Goal: Information Seeking & Learning: Learn about a topic

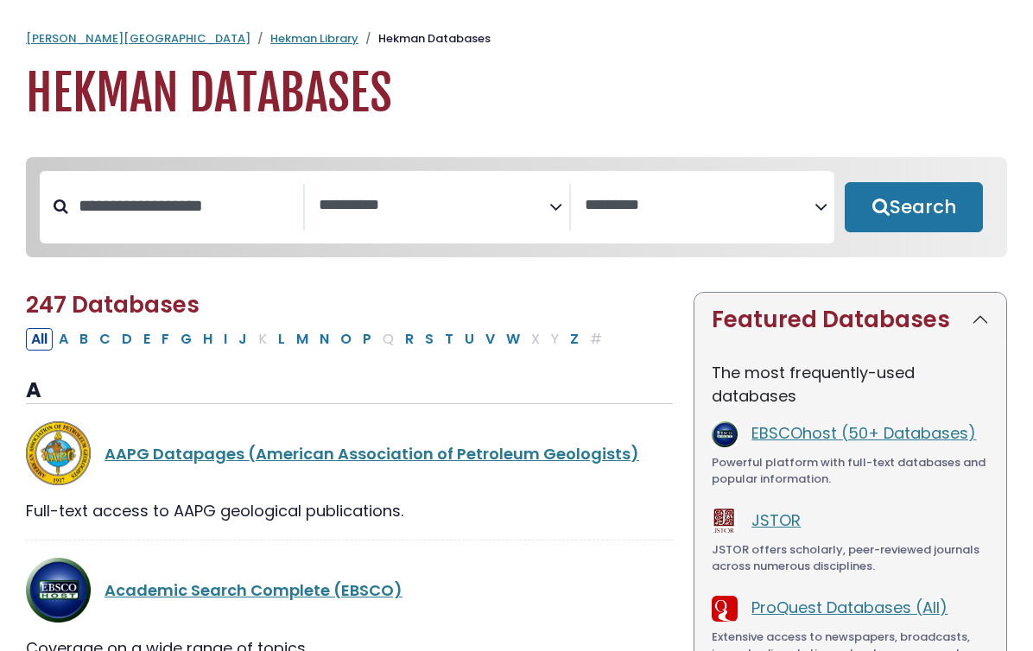
select select "Database Subject Filter"
select select "Database Vendors Filter"
click at [375, 205] on textarea "Search" at bounding box center [434, 206] width 230 height 18
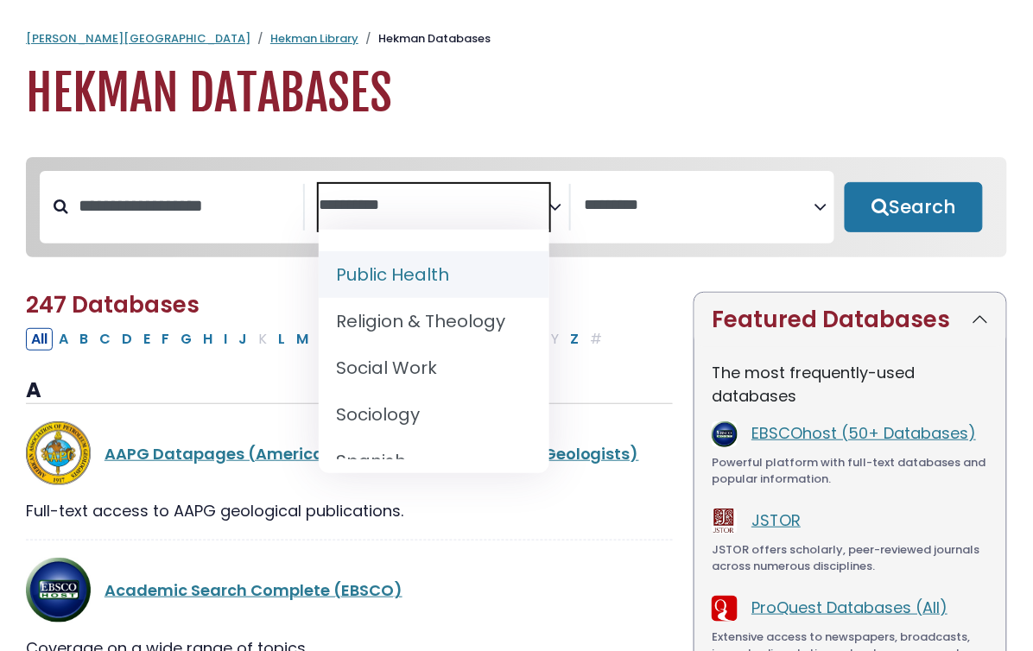
scroll to position [1731, 0]
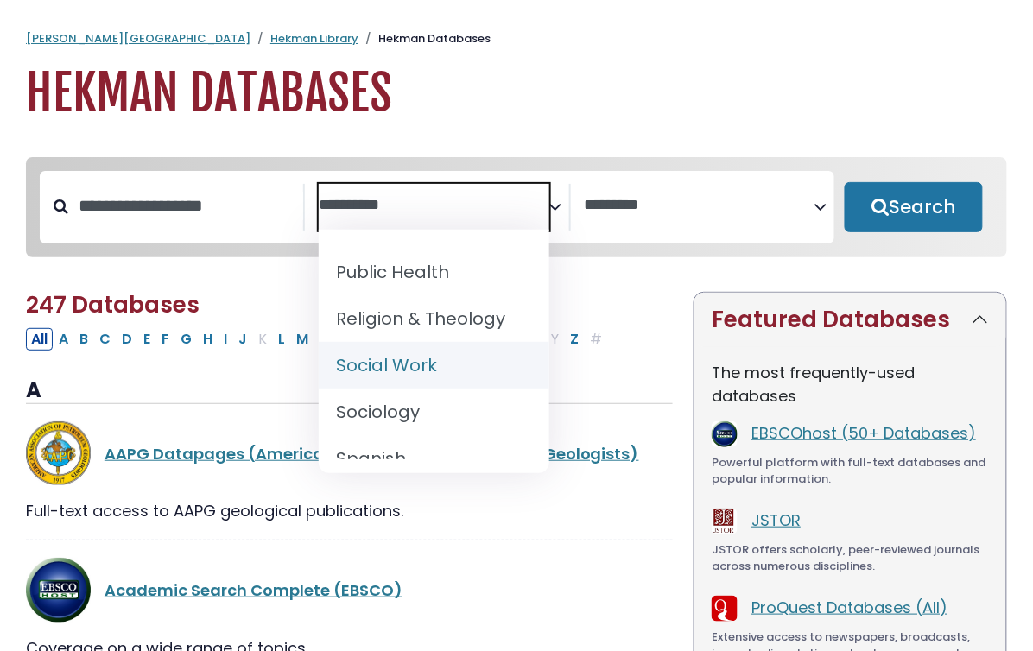
select select "*****"
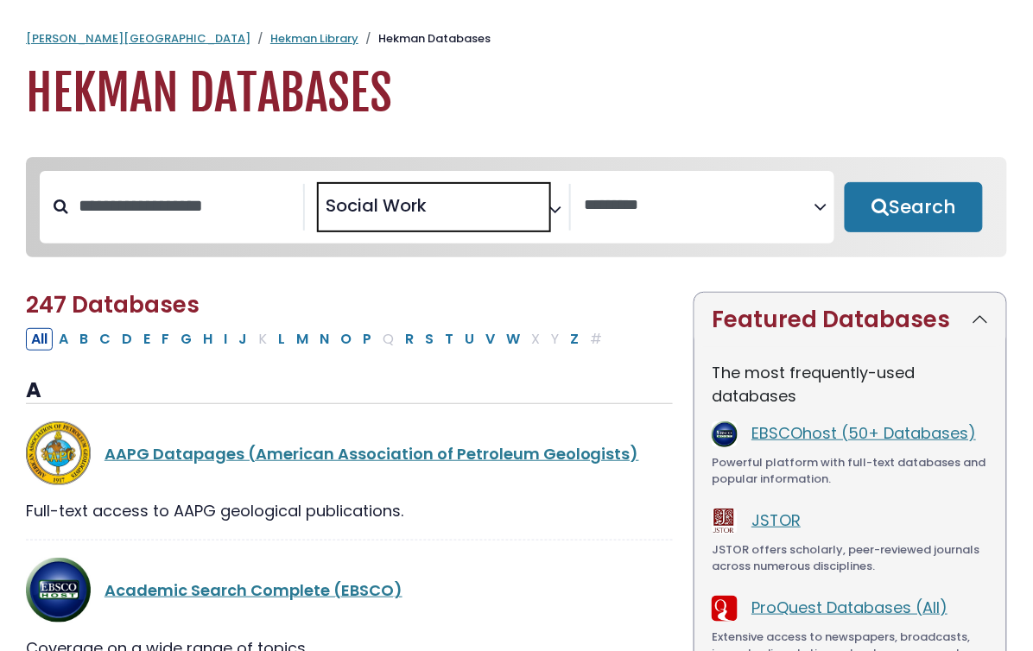
scroll to position [777, 0]
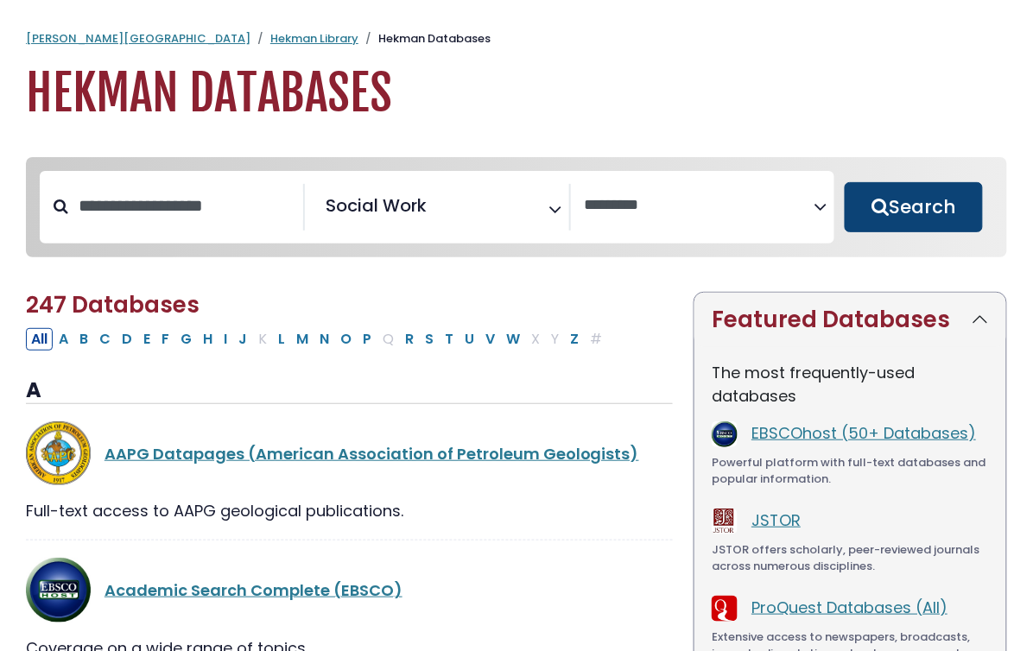
click at [872, 217] on button "Search" at bounding box center [914, 207] width 138 height 50
select select "Database Vendors Filter"
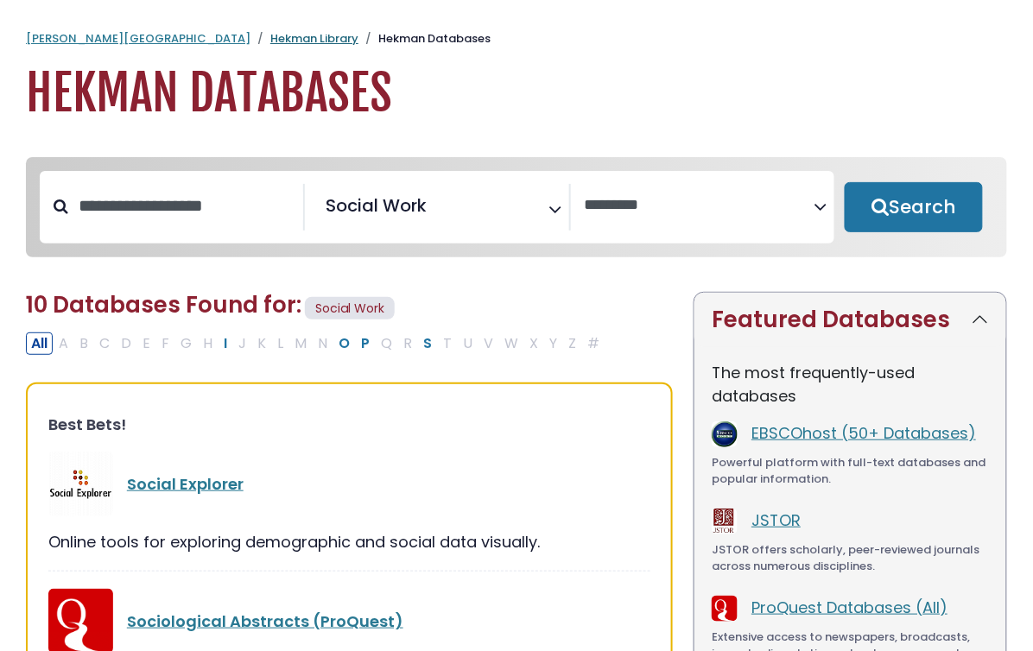
select select "Database Subject Filter"
select select "Database Vendors Filter"
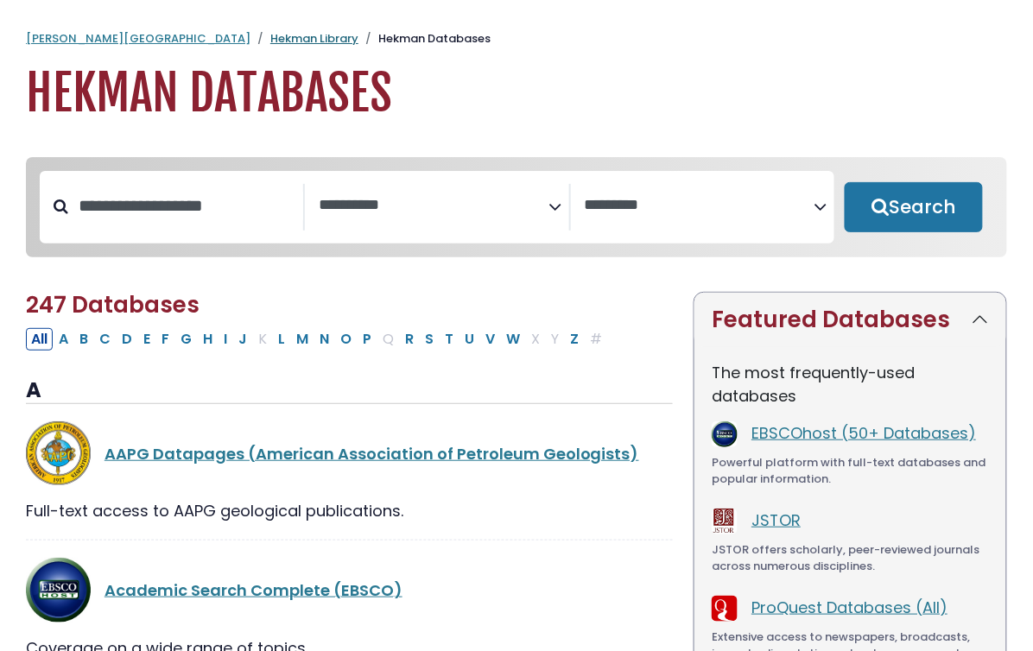
click at [270, 41] on link "Hekman Library" at bounding box center [314, 38] width 88 height 16
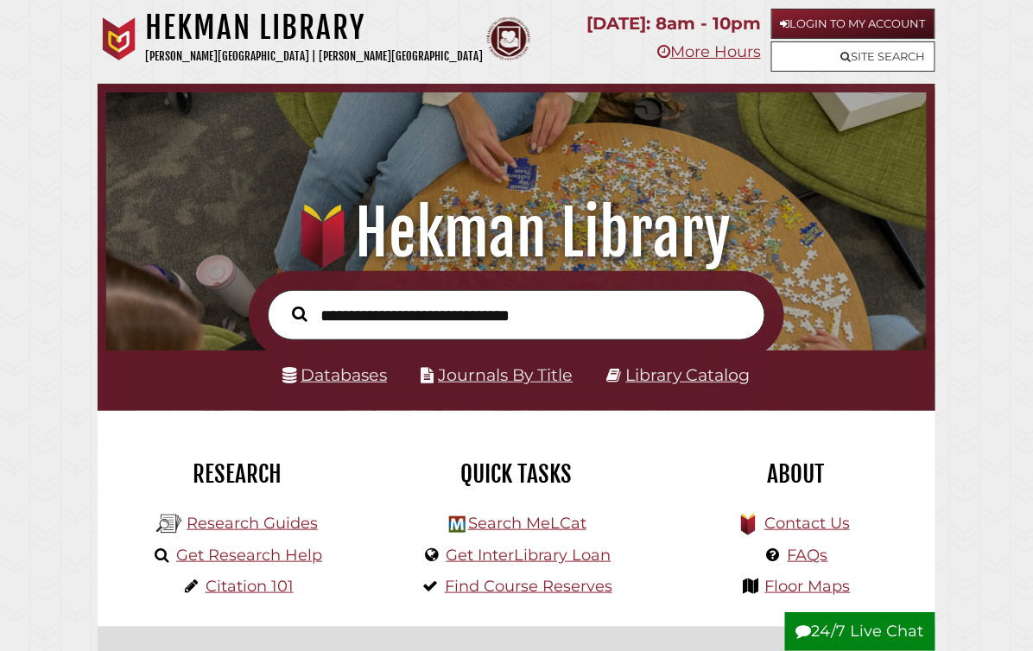
scroll to position [270, 812]
click at [261, 525] on link "Research Guides" at bounding box center [252, 523] width 131 height 19
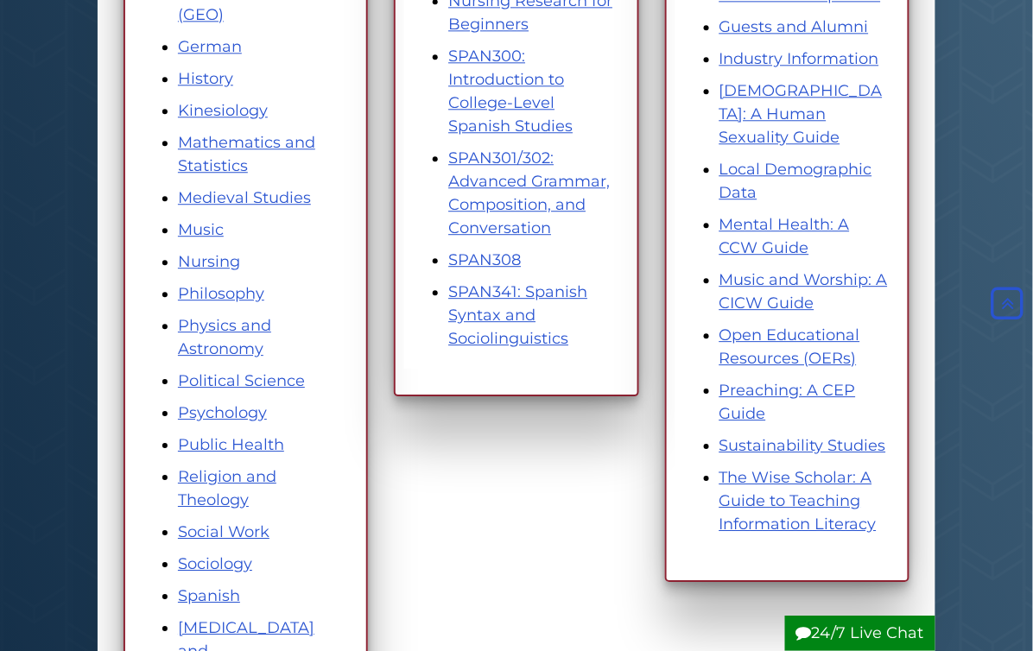
scroll to position [1016, 0]
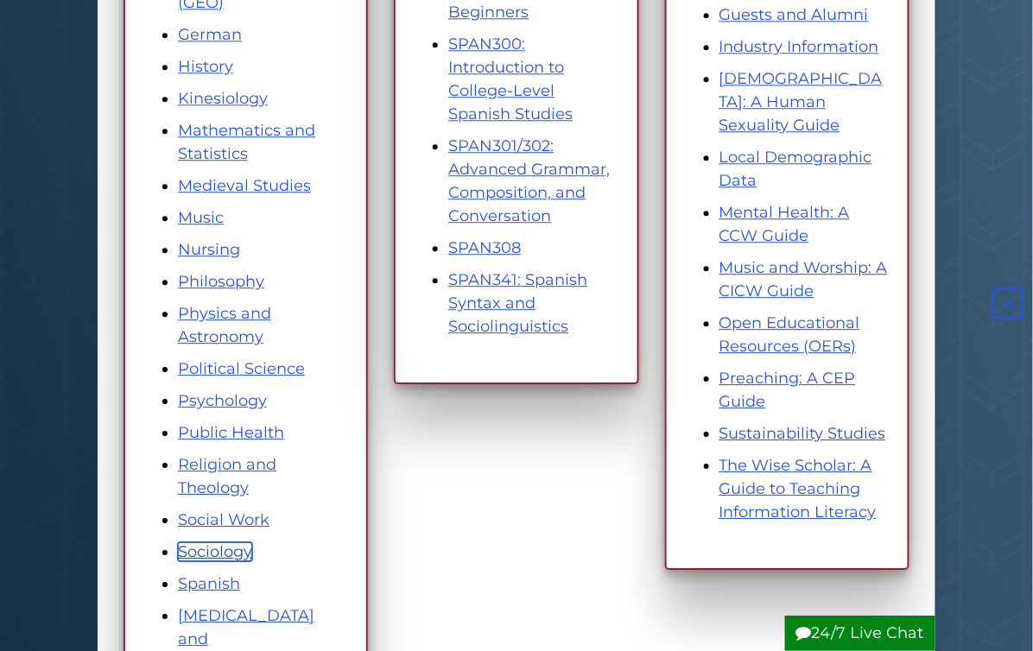
click at [242, 550] on link "Sociology" at bounding box center [215, 551] width 74 height 19
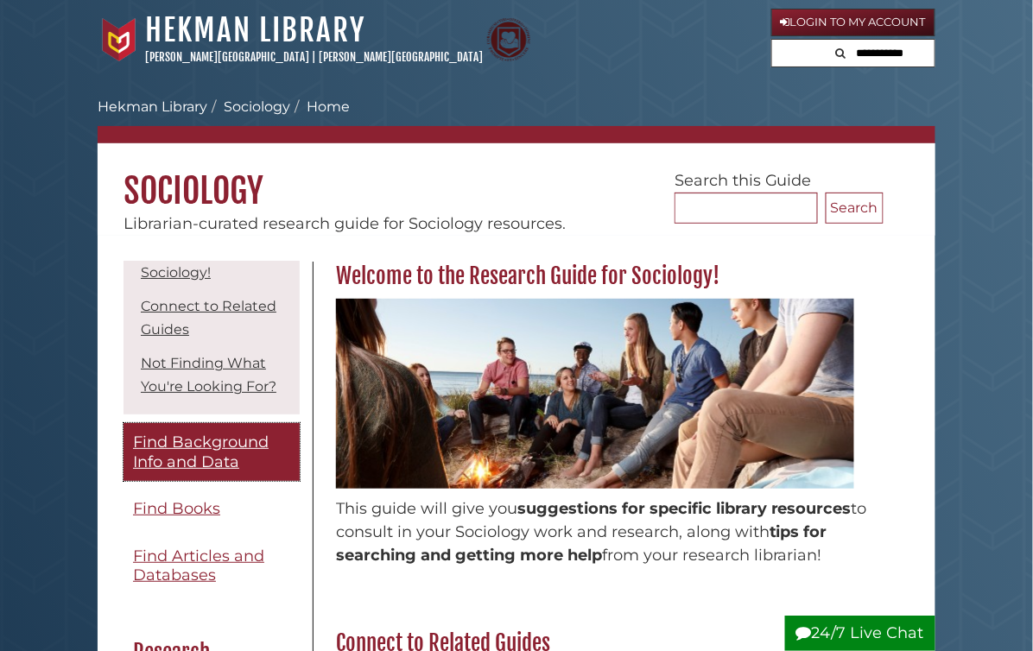
scroll to position [102, 0]
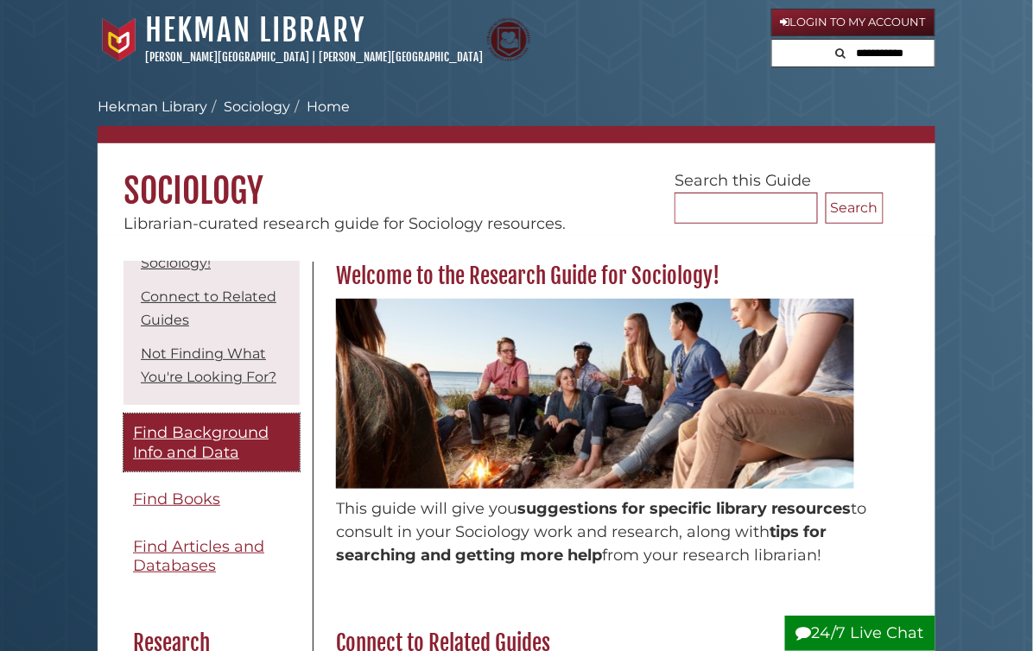
click at [214, 455] on span "Find Background Info and Data" at bounding box center [201, 442] width 136 height 39
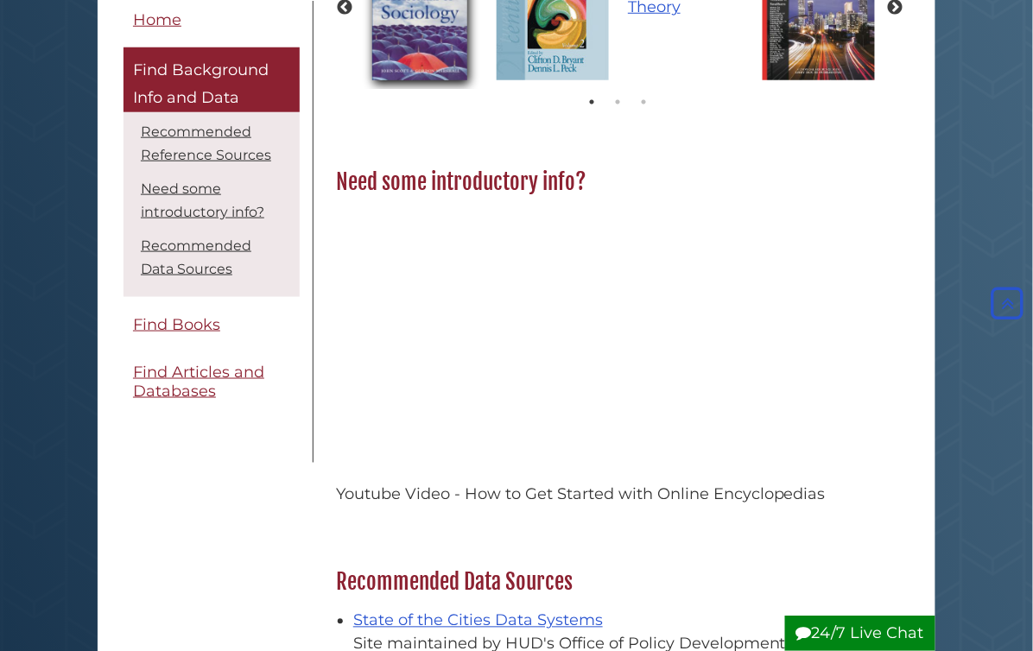
scroll to position [390, 0]
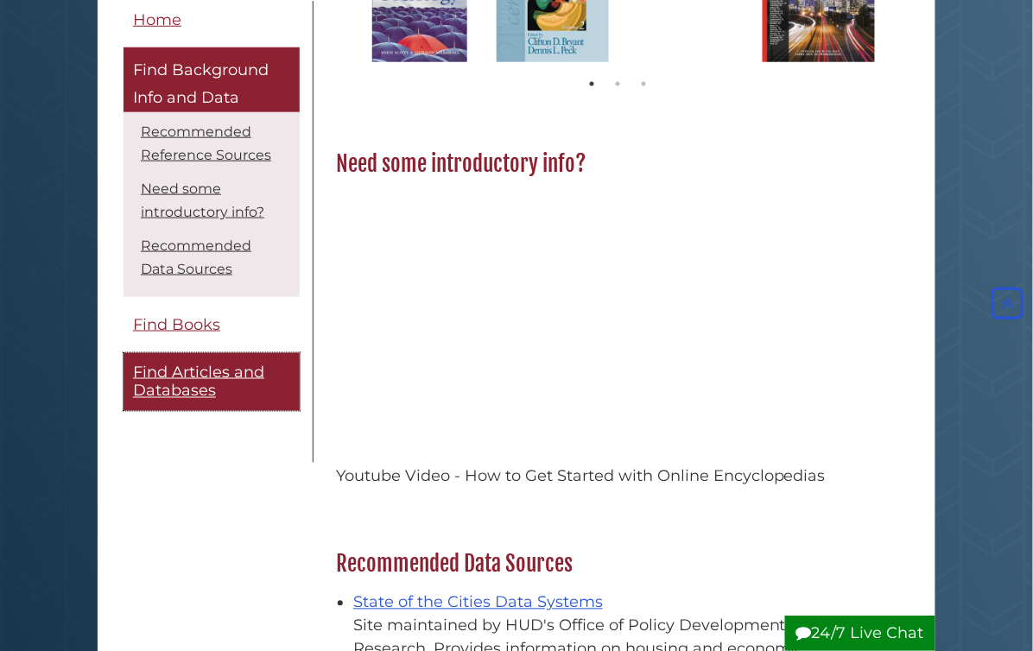
click at [189, 391] on span "Find Articles and Databases" at bounding box center [198, 381] width 131 height 39
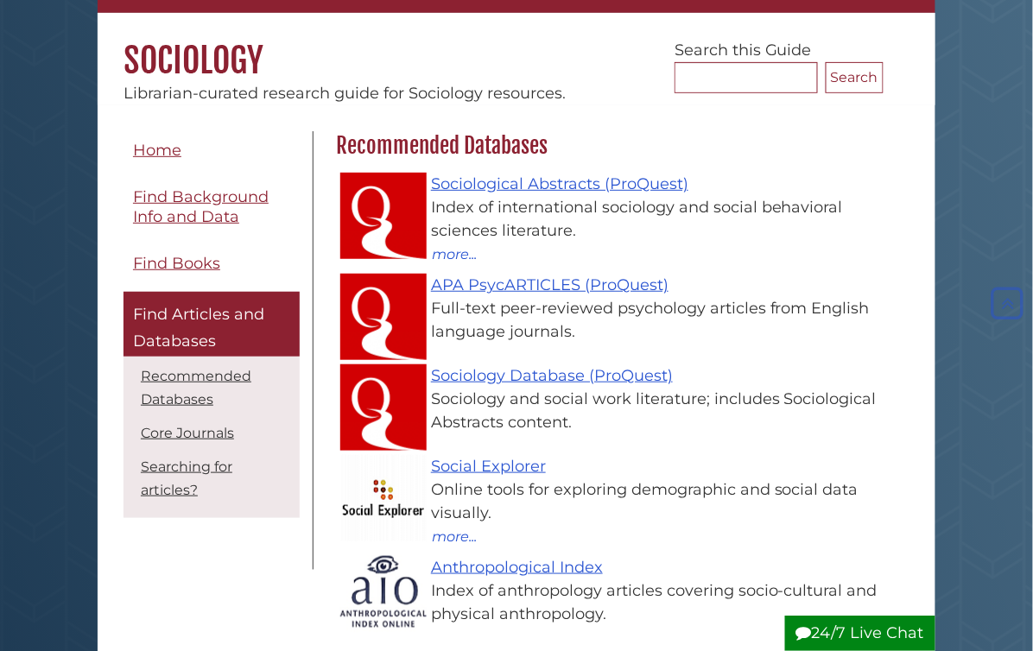
scroll to position [125, 0]
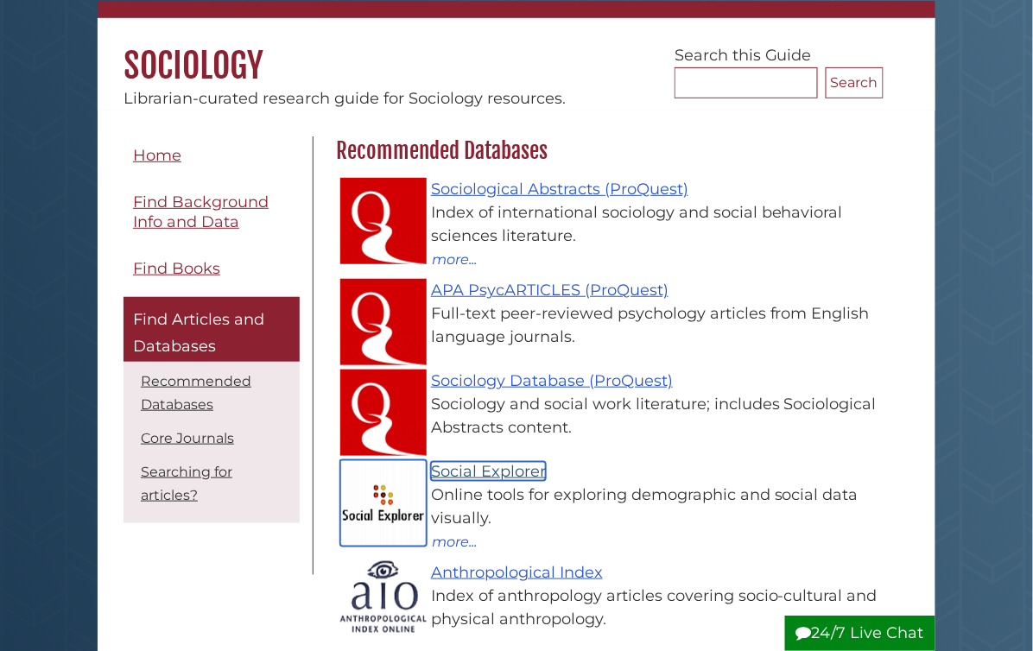
click at [486, 474] on link "Social Explorer" at bounding box center [488, 471] width 115 height 19
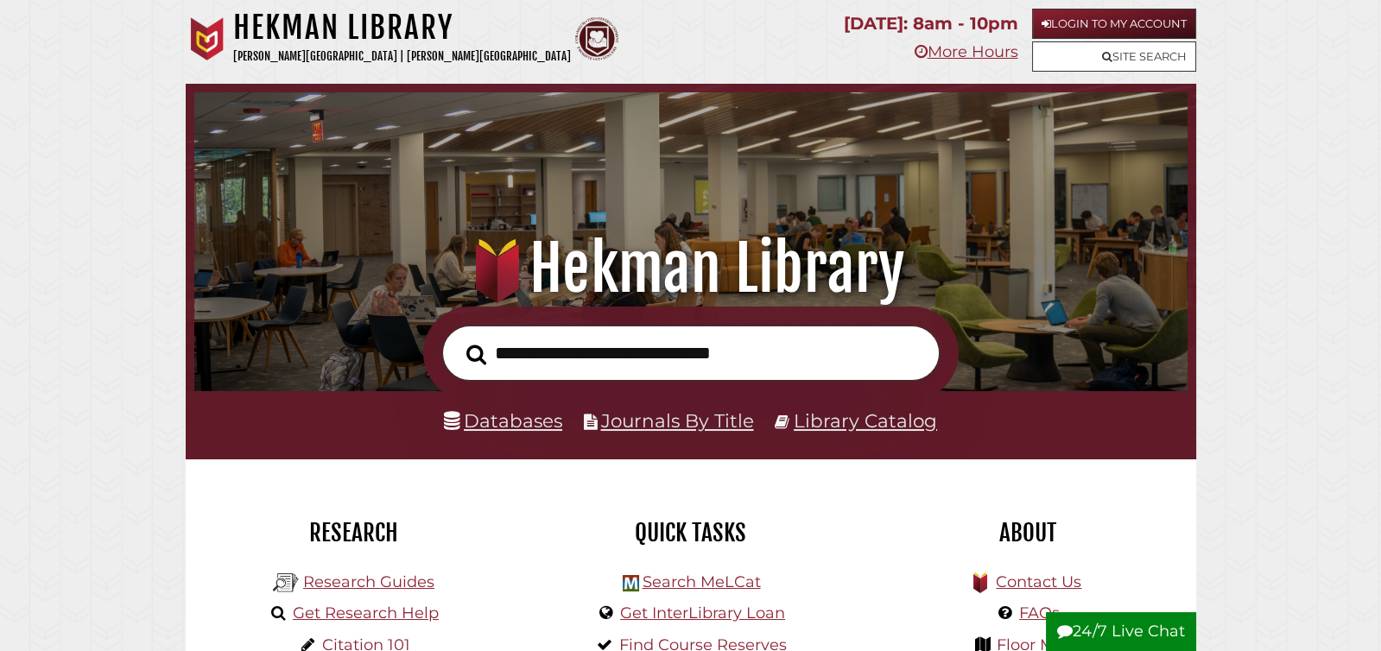
scroll to position [328, 985]
click at [367, 578] on link "Research Guides" at bounding box center [368, 582] width 131 height 19
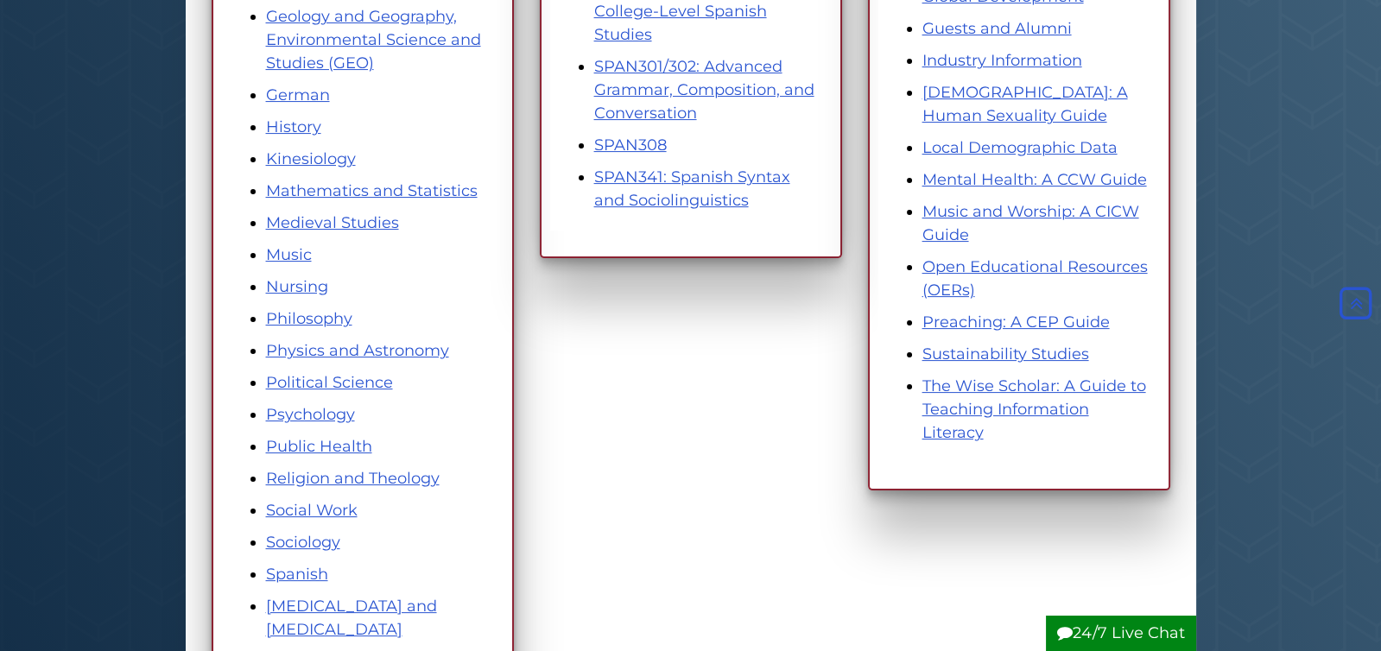
scroll to position [865, 0]
